Goal: Information Seeking & Learning: Learn about a topic

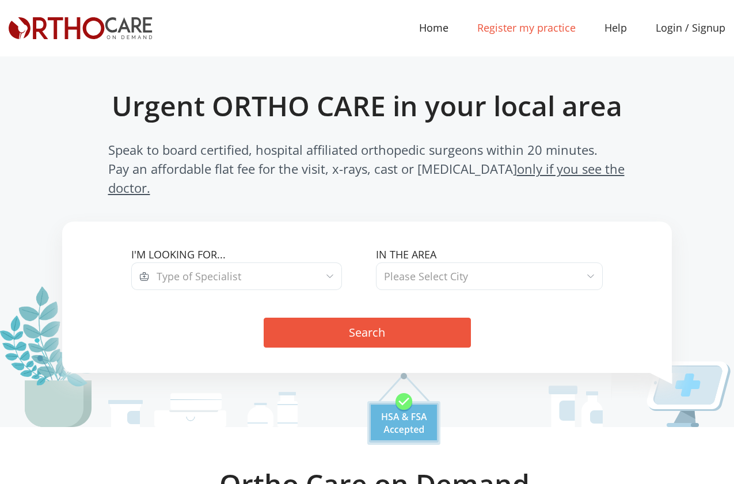
click at [550, 32] on link "Register my practice" at bounding box center [526, 28] width 127 height 26
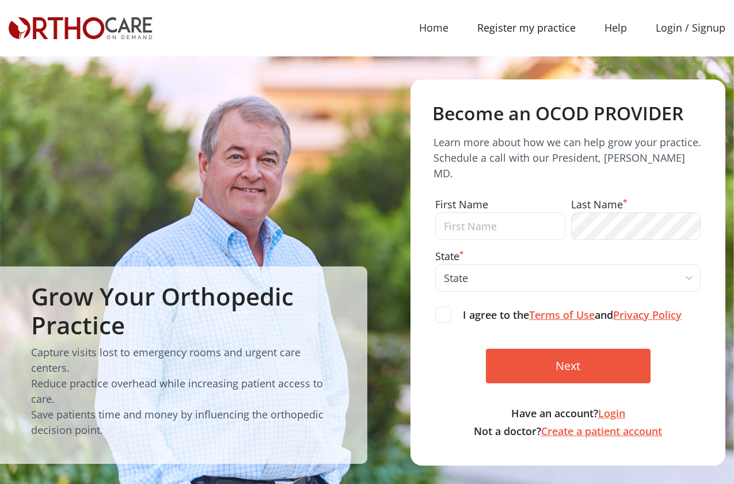
click at [484, 215] on input "text" at bounding box center [500, 226] width 130 height 28
type input "Robert"
select select "CA"
click at [444, 307] on span at bounding box center [443, 315] width 16 height 16
click at [0, 0] on input "I agree to the Terms of Use and Privacy Policy" at bounding box center [0, 0] width 0 height 0
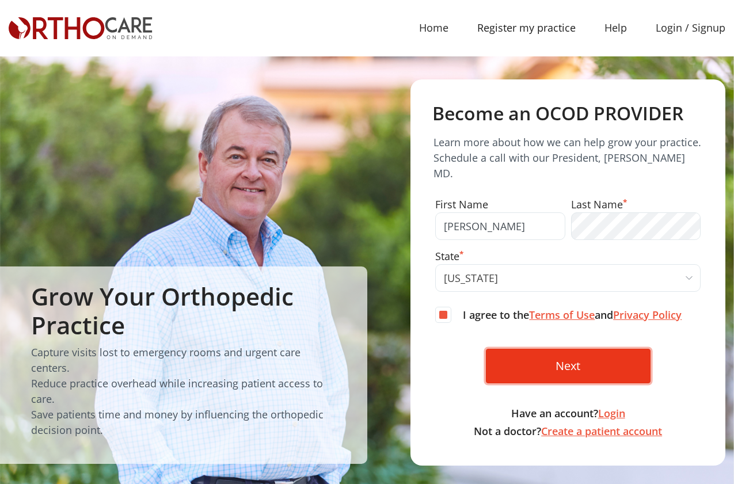
click at [542, 350] on input "Next" at bounding box center [568, 366] width 165 height 35
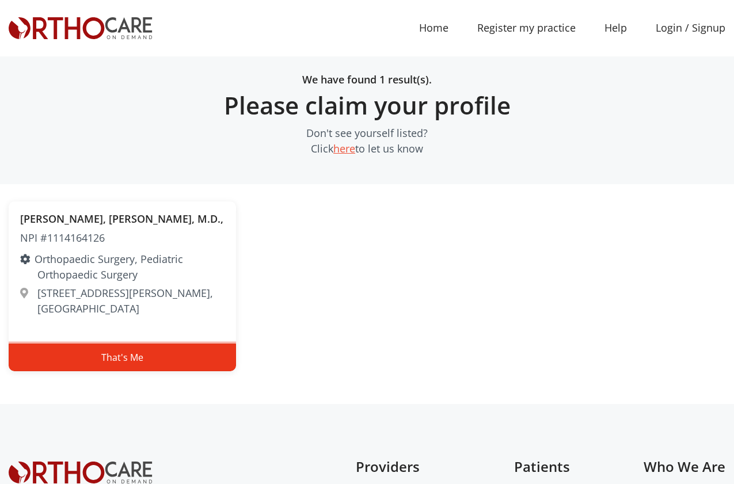
click at [130, 362] on button "That's Me" at bounding box center [122, 358] width 227 height 28
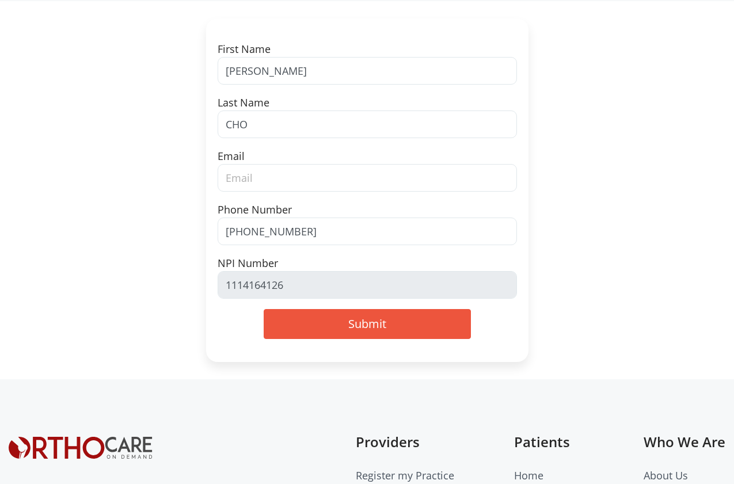
scroll to position [138, 0]
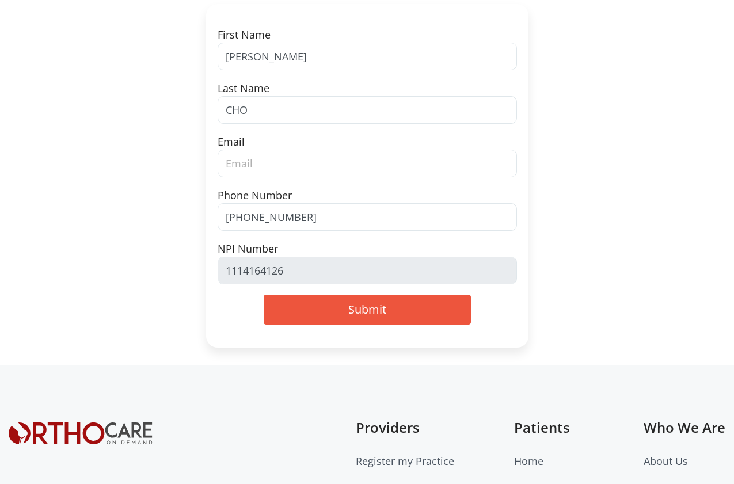
click at [284, 171] on input "email" at bounding box center [367, 164] width 299 height 28
type input "hello@drrobertcho.com"
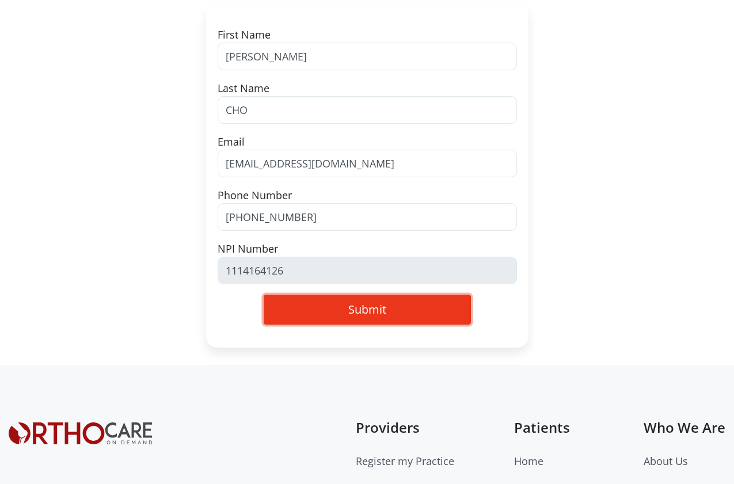
click at [336, 312] on button "Submit" at bounding box center [367, 310] width 207 height 30
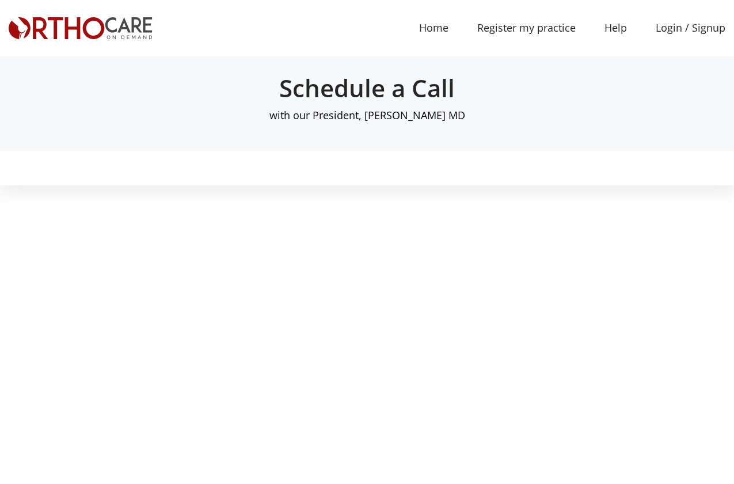
click at [122, 28] on img at bounding box center [81, 28] width 144 height 22
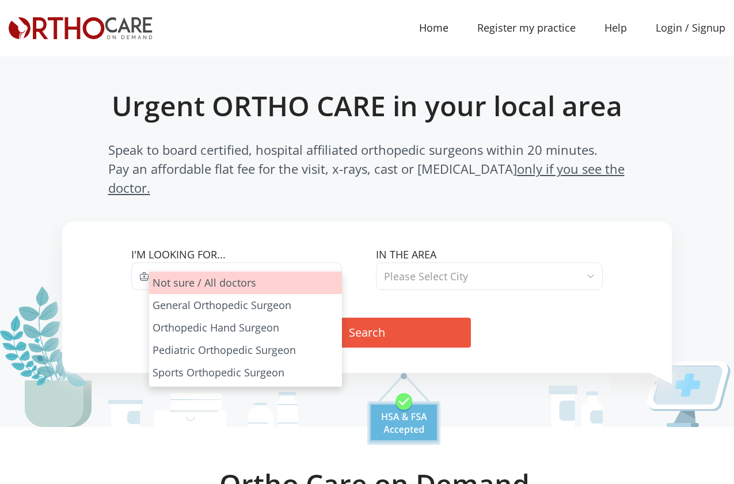
click at [297, 263] on span "Type of Specialist" at bounding box center [245, 277] width 193 height 28
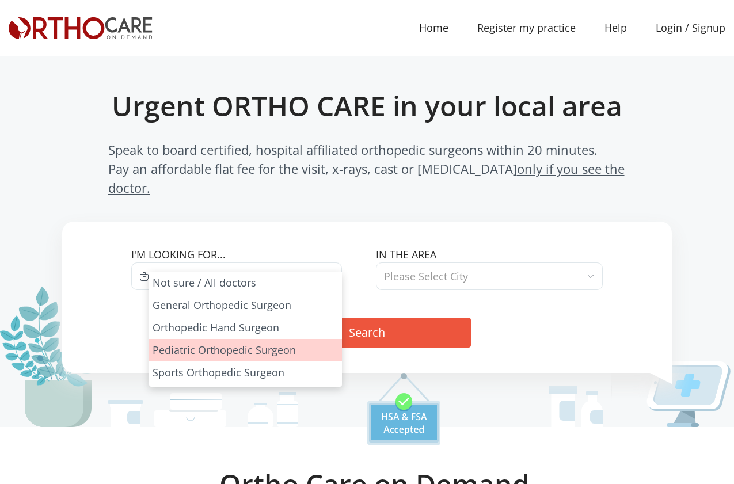
select select "3"
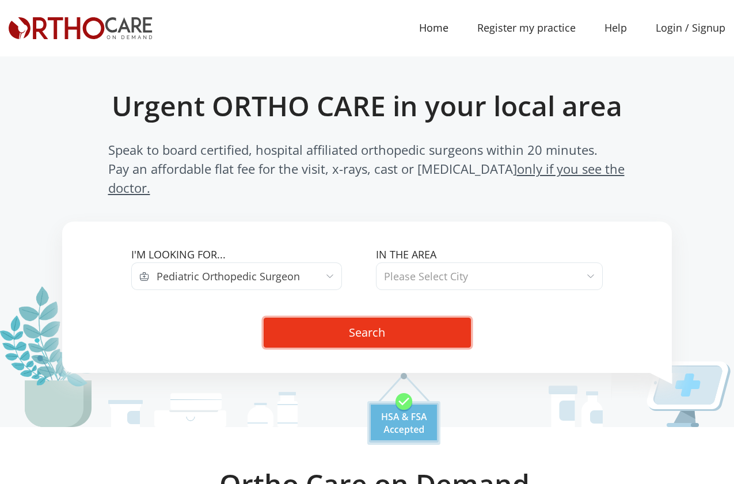
click at [375, 318] on button "Search" at bounding box center [367, 333] width 207 height 30
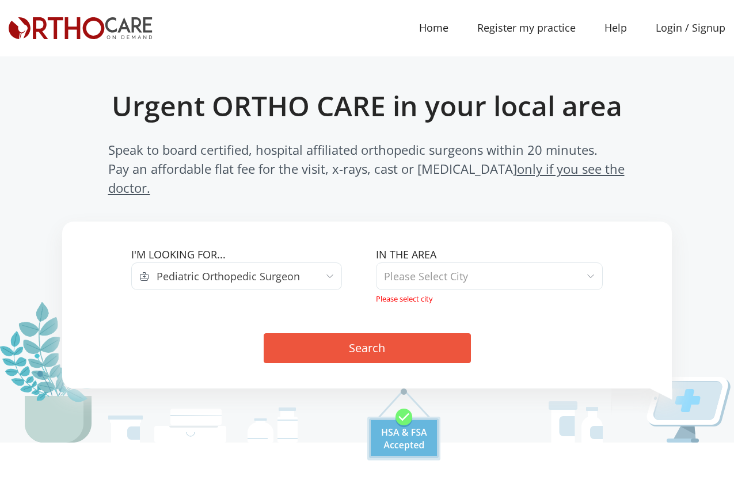
click at [523, 263] on span "Please Select City" at bounding box center [489, 277] width 227 height 28
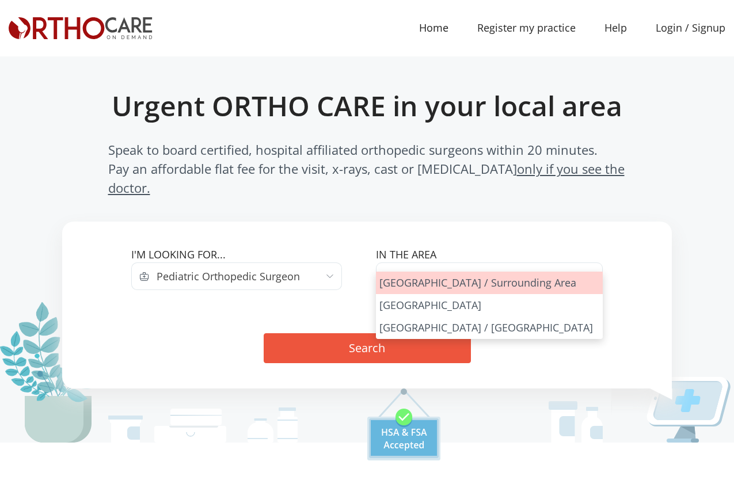
select select "Los Angeles"
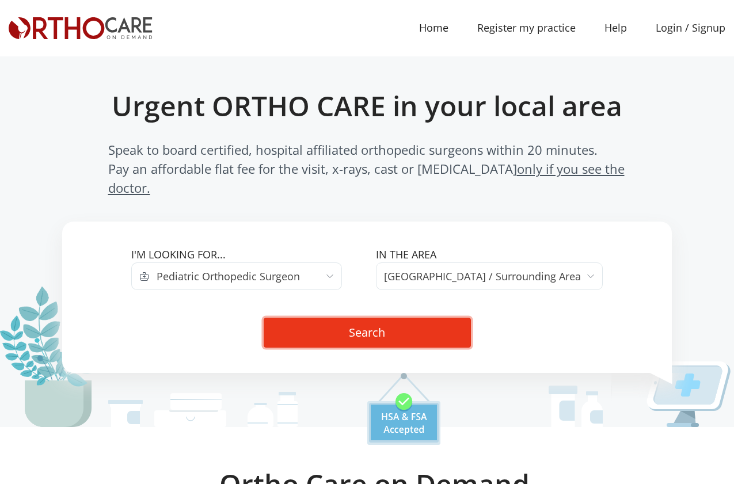
click at [415, 322] on button "Search" at bounding box center [367, 333] width 207 height 30
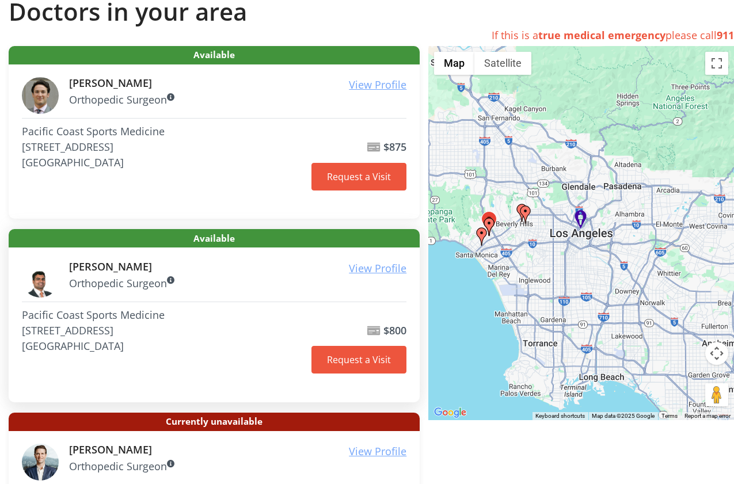
scroll to position [276, 0]
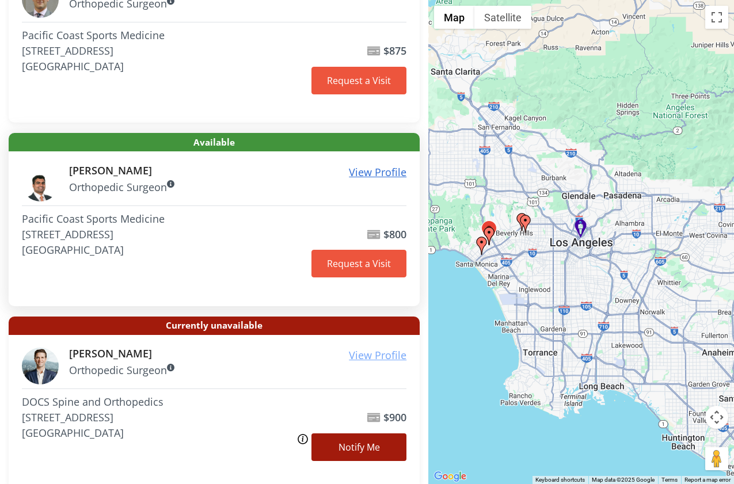
click at [381, 174] on u "View Profile" at bounding box center [378, 172] width 58 height 14
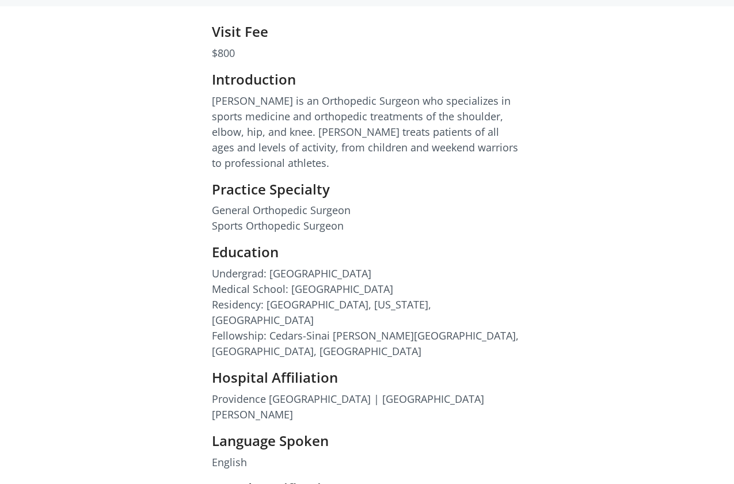
scroll to position [484, 0]
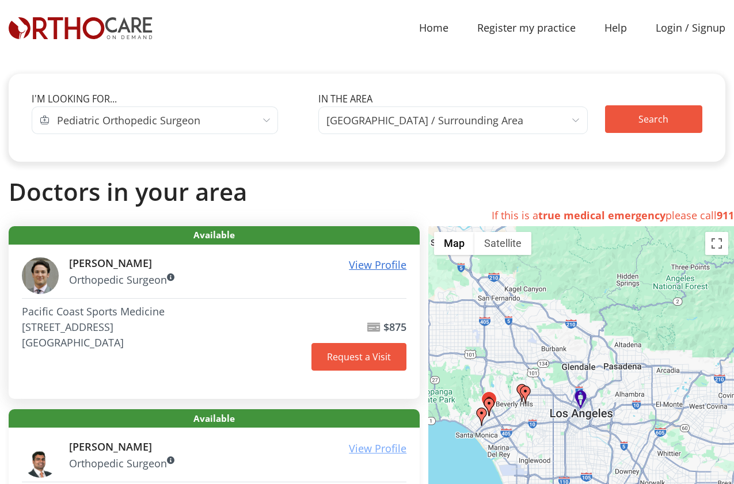
click at [367, 263] on u "View Profile" at bounding box center [378, 265] width 58 height 14
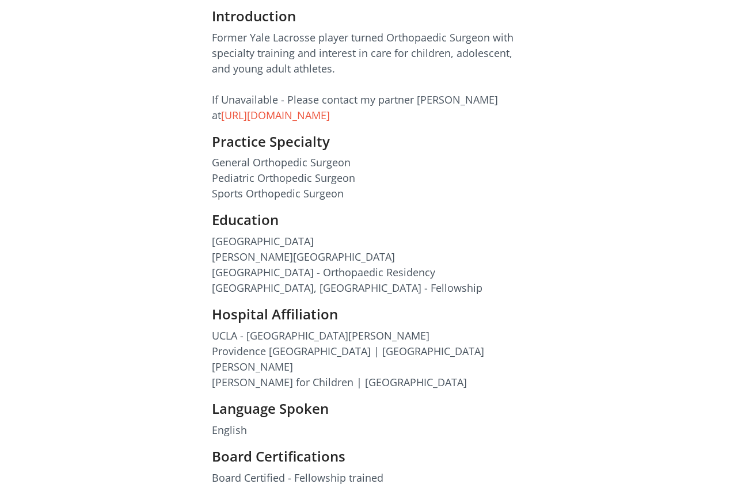
scroll to position [415, 0]
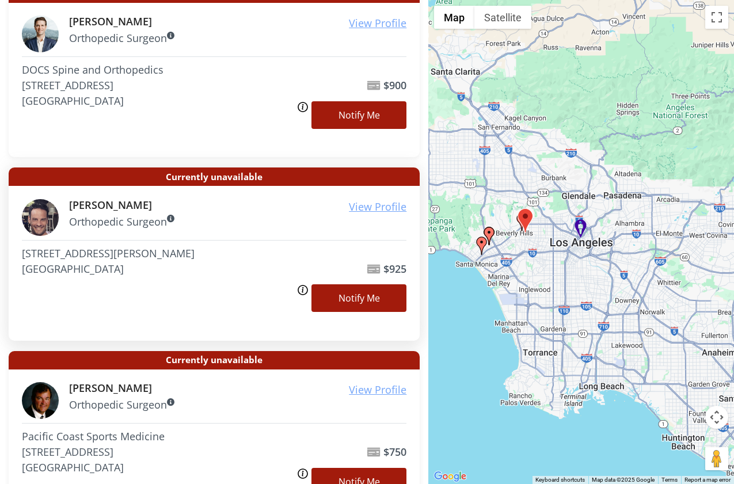
scroll to position [622, 0]
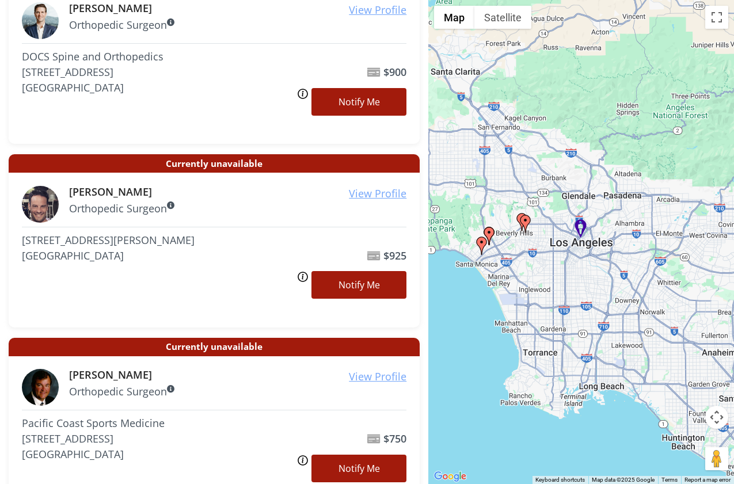
click at [583, 229] on img at bounding box center [581, 229] width 20 height 28
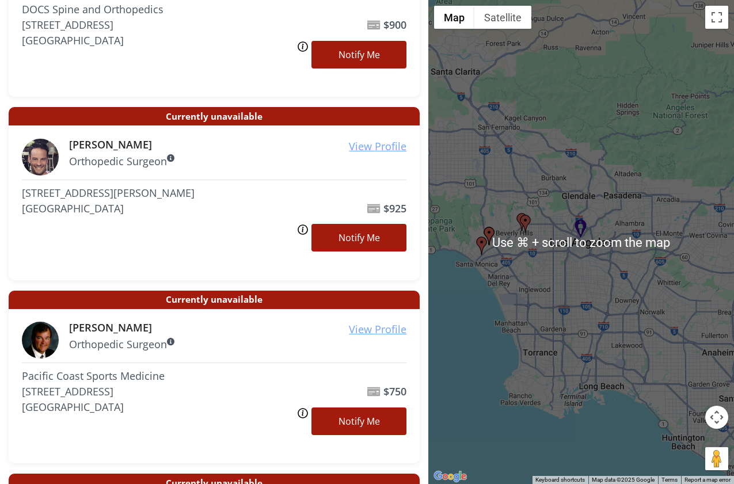
scroll to position [829, 0]
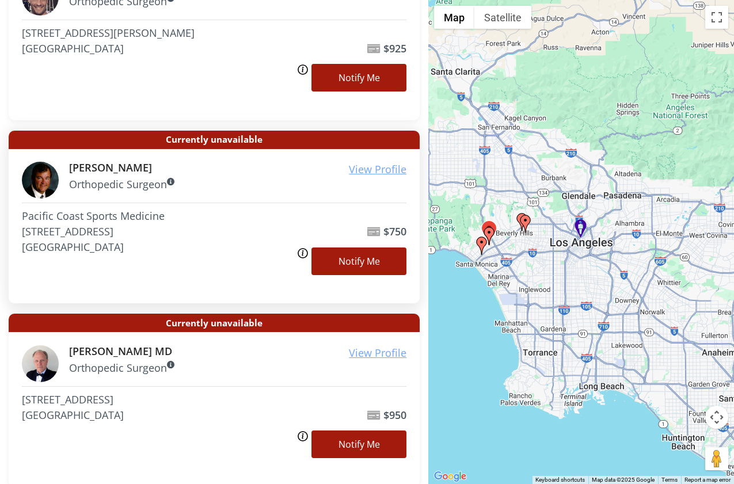
click at [327, 185] on p "Orthopedic Surgeon" at bounding box center [238, 185] width 338 height 16
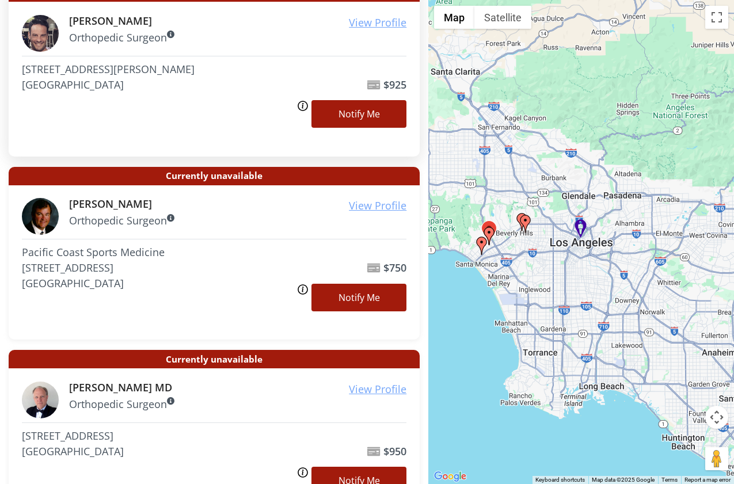
scroll to position [691, 0]
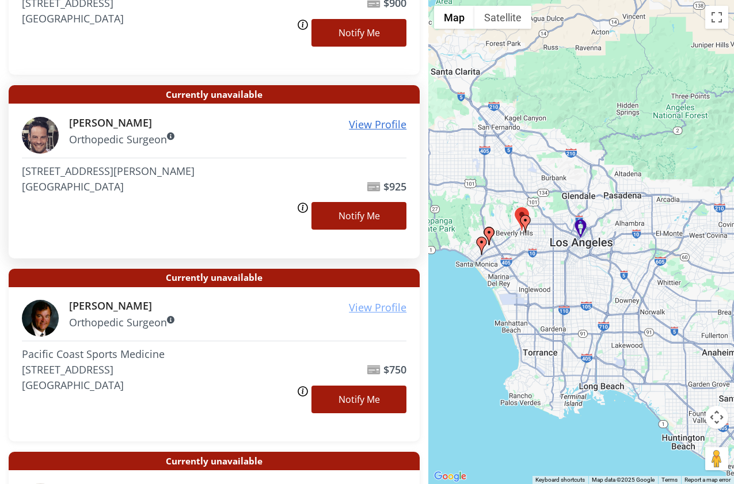
click at [364, 124] on u "View Profile" at bounding box center [378, 124] width 58 height 14
